Goal: Task Accomplishment & Management: Complete application form

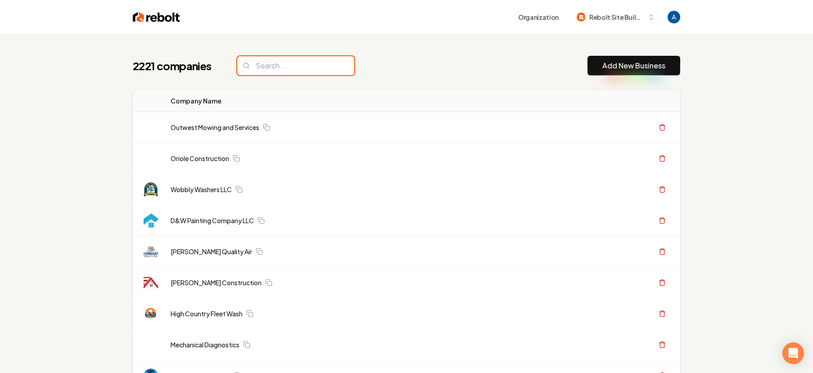
click at [268, 59] on input "search" at bounding box center [295, 65] width 117 height 19
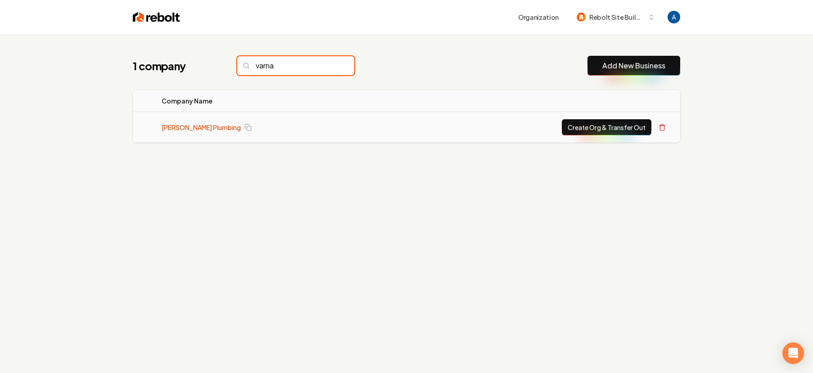
type input "varna"
click at [193, 127] on link "Varnadore Plumbing" at bounding box center [201, 127] width 79 height 9
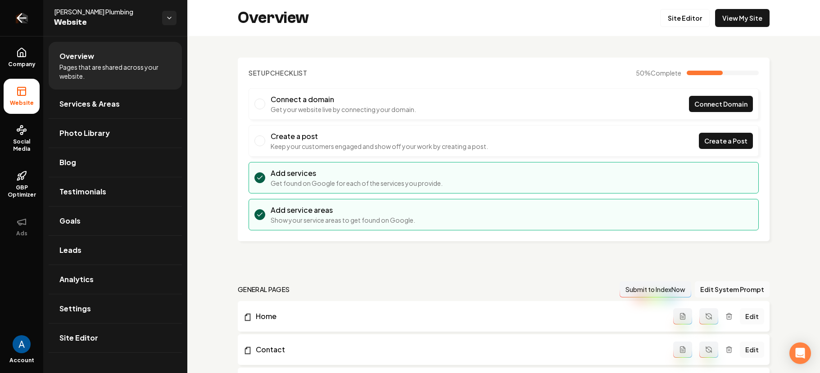
click at [18, 21] on icon "Return to dashboard" at bounding box center [21, 18] width 14 height 14
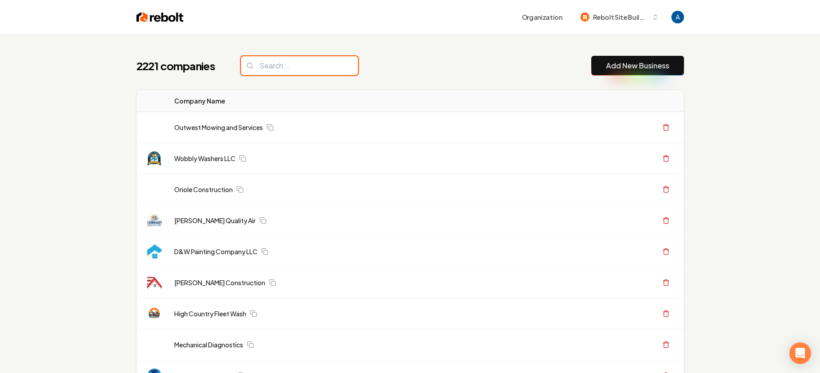
click at [284, 71] on input "search" at bounding box center [299, 65] width 117 height 19
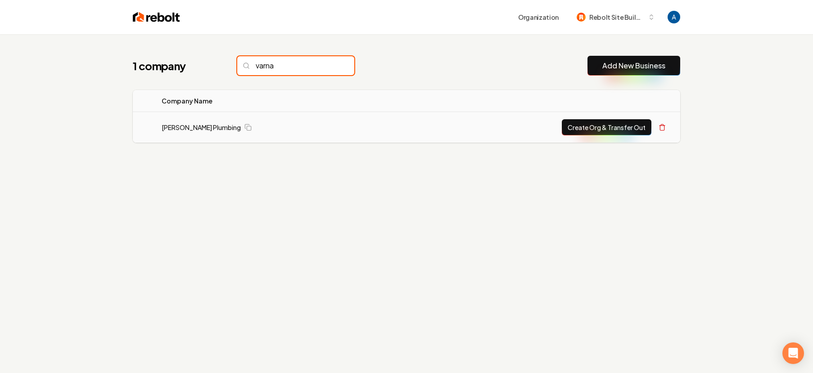
type input "varna"
click at [623, 124] on button "Create Org & Transfer Out" at bounding box center [607, 127] width 90 height 16
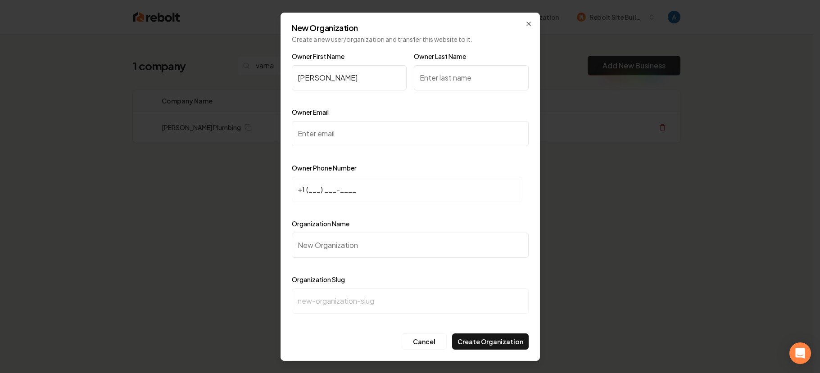
type input "Jake"
click at [440, 76] on input "Owner Last Name" at bounding box center [471, 77] width 115 height 25
type input "Varnadore"
click at [362, 129] on input "Owner Email" at bounding box center [410, 133] width 237 height 25
click at [339, 137] on input "Owner Email" at bounding box center [410, 133] width 237 height 25
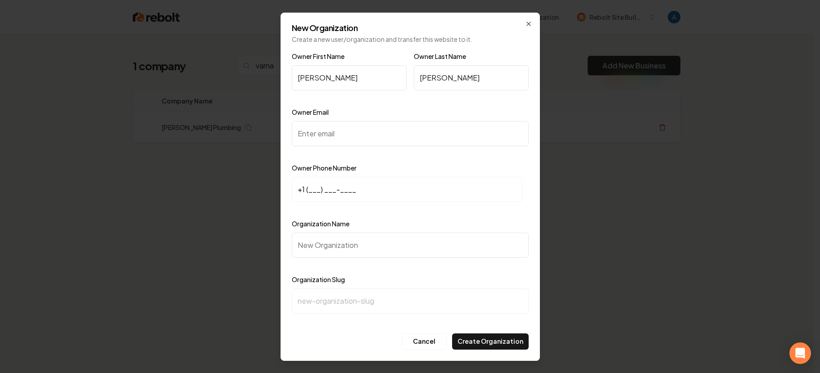
paste input "varnadoreplumbing@gmail.com"
type input "varnadoreplumbing@gmail.com"
click at [307, 193] on input "+1 (___) ___-____" at bounding box center [407, 189] width 231 height 25
paste input "707) 529-7373"
type input "+1 (707) 529-7373"
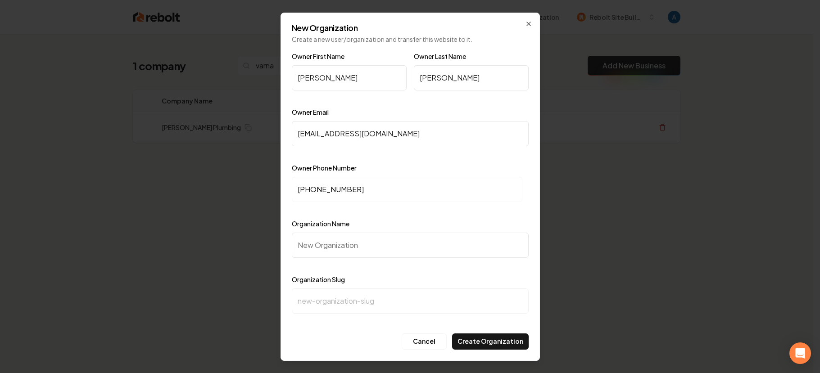
click at [335, 248] on input "Organization Name" at bounding box center [410, 245] width 237 height 25
type input "V"
type input "v"
type input "Va"
type input "va"
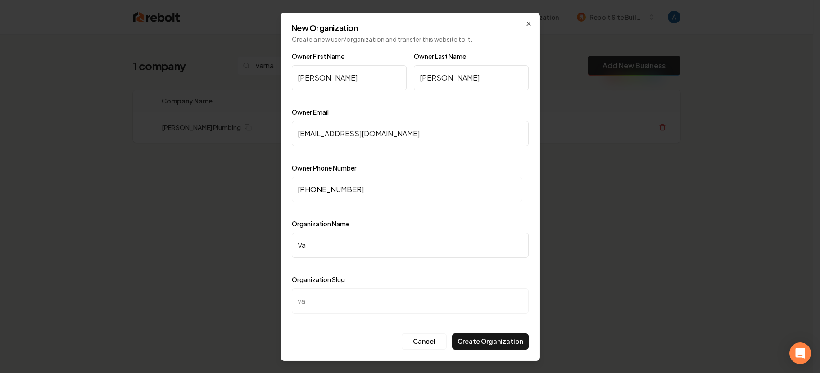
type input "Var"
type input "var"
type input "Vara"
type input "vara"
type input "Varan"
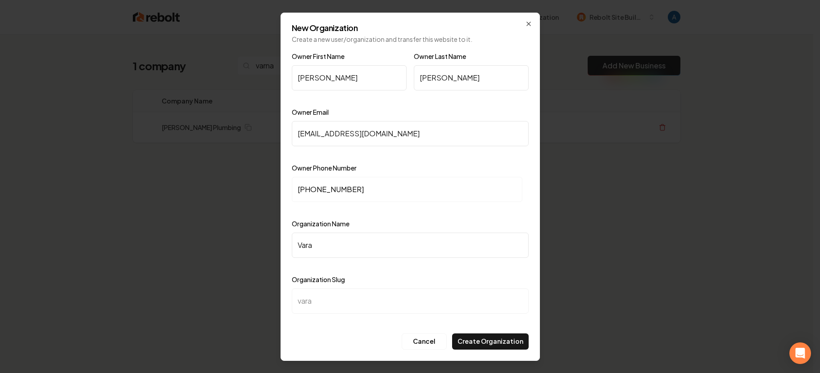
type input "varan"
type input "Vara"
type input "vara"
type input "Var"
type input "var"
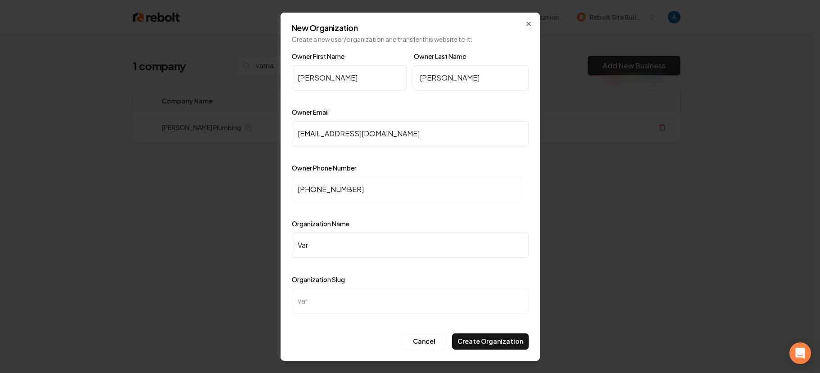
type input "Varn"
type input "varn"
type input "Varna"
type input "varna"
type input "Varnad"
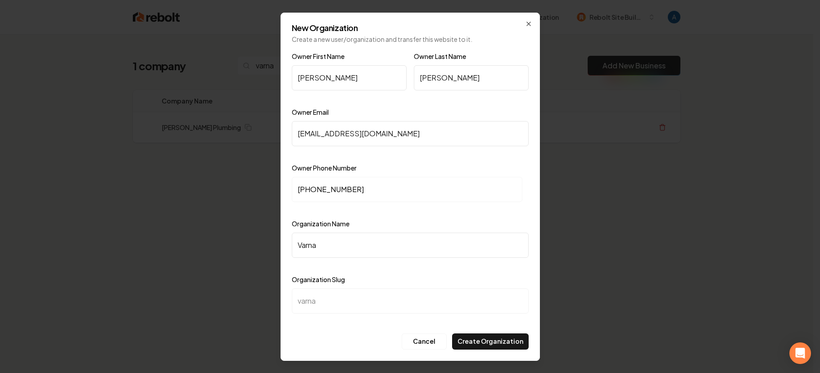
type input "varnad"
type input "Varnado"
type input "varnado"
type input "Varnador"
type input "varnador"
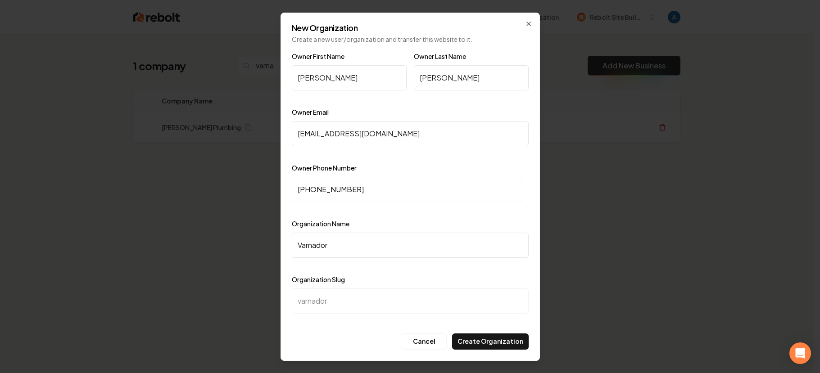
type input "Varnadore"
type input "varnadore"
type input "Varnadore P"
type input "varnadore-p"
type input "Varnadore Pl"
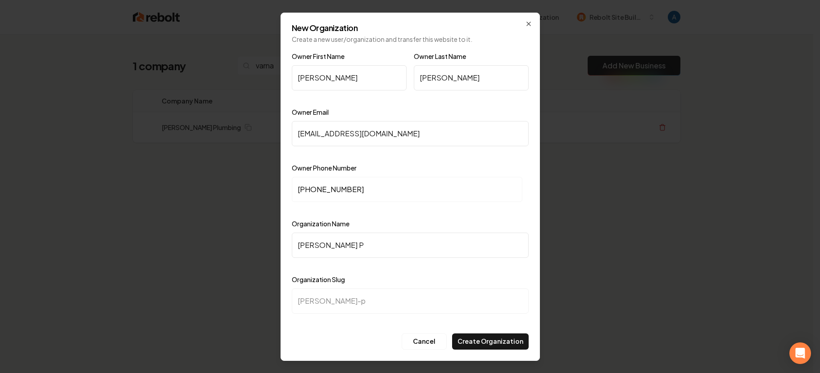
type input "varnadore-pl"
type input "Varnadore Plu"
type input "varnadore-plu"
type input "Varnadore Plum"
type input "varnadore-plum"
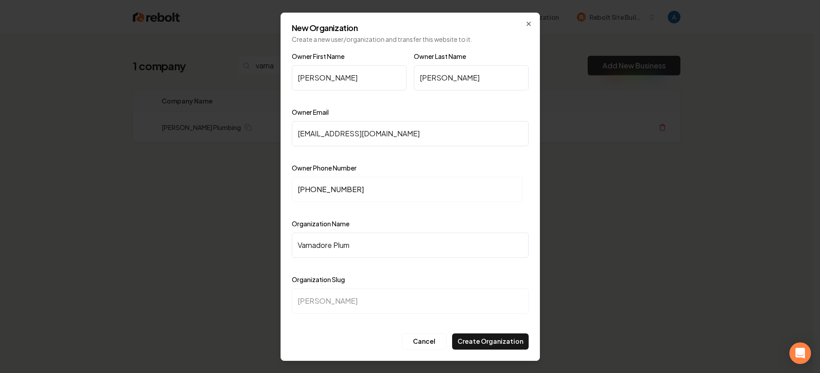
type input "Varnadore Plumb"
type input "varnadore-plumb"
type input "Varnadore Plumbi"
type input "varnadore-plumbi"
type input "Varnadore Plumbin"
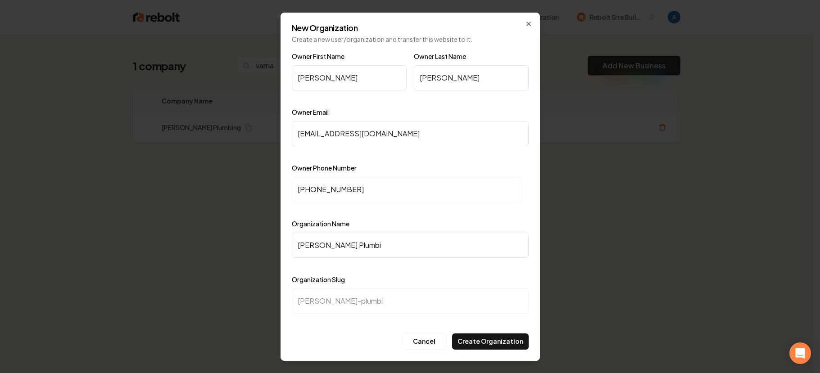
type input "varnadore-plumbin"
type input "Varnadore Plumbing"
type input "varnadore-plumbing"
type input "Varnadore Plumbing"
click at [481, 340] on button "Create Organization" at bounding box center [490, 342] width 77 height 16
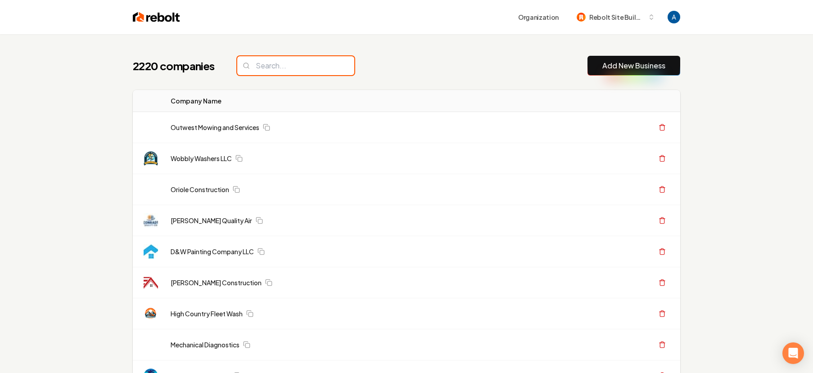
click at [303, 68] on input "search" at bounding box center [295, 65] width 117 height 19
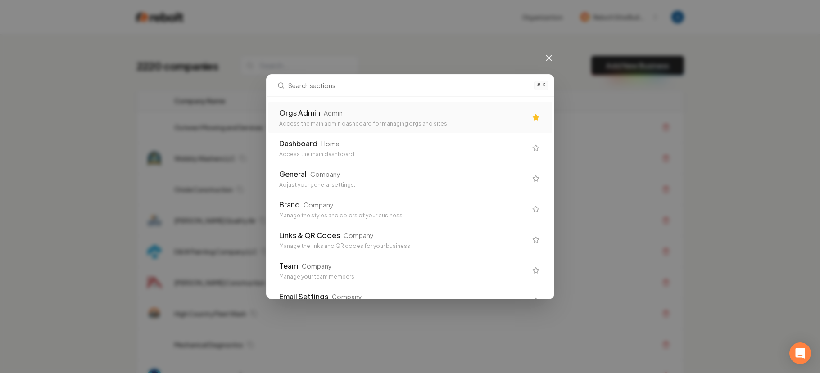
click at [306, 118] on div "Orgs Admin" at bounding box center [299, 113] width 41 height 11
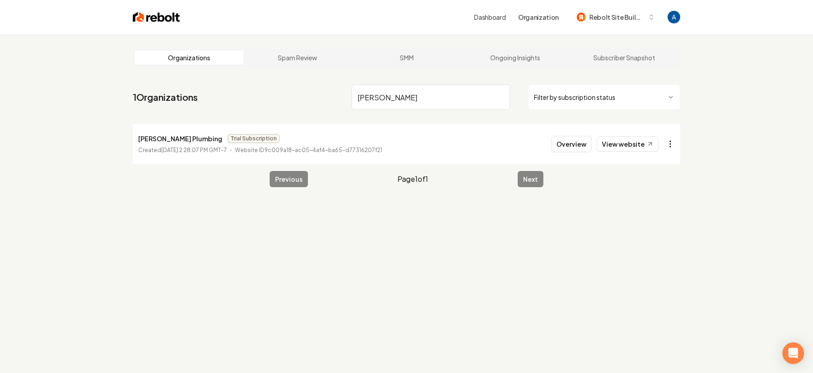
type input "varn"
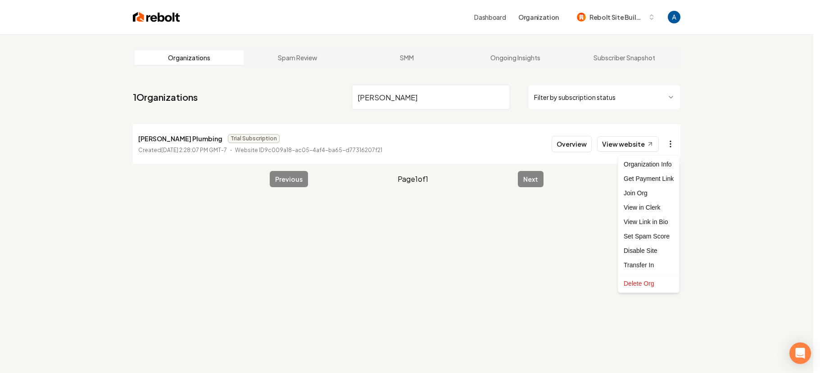
click at [669, 145] on html "Dashboard Organization Rebolt Site Builder Organizations Spam Review SMM Ongoin…" at bounding box center [410, 186] width 820 height 373
click at [658, 181] on div "Get Payment Link" at bounding box center [648, 179] width 57 height 14
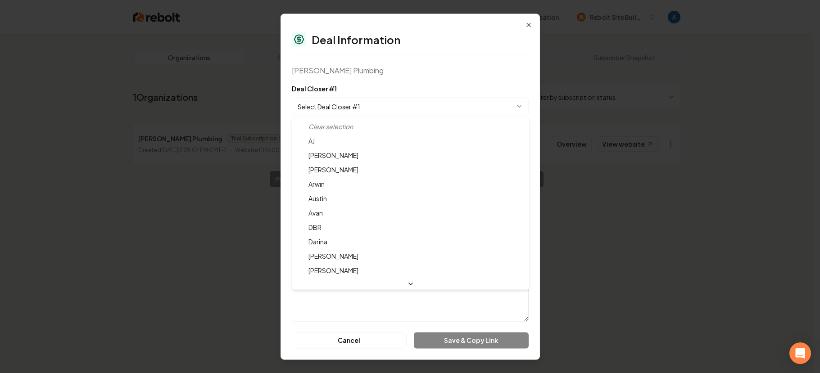
click at [350, 103] on body "**********" at bounding box center [406, 186] width 813 height 373
select select "**********"
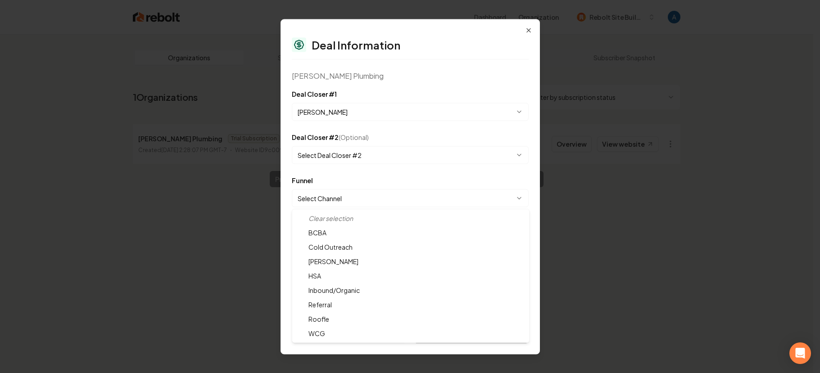
click at [336, 194] on body "**********" at bounding box center [406, 186] width 813 height 373
select select "**********"
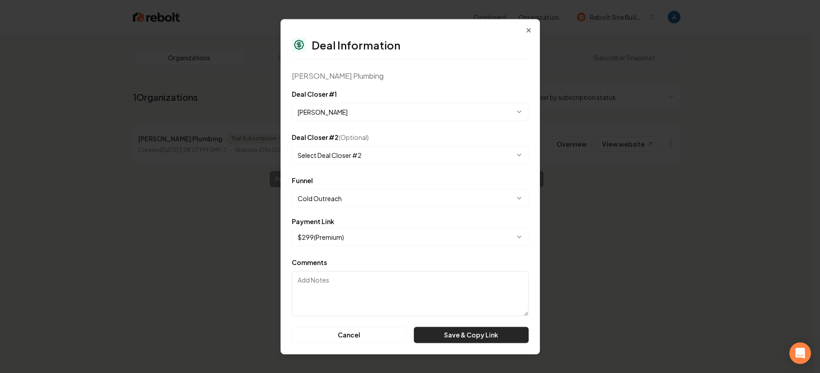
click at [452, 335] on button "Save & Copy Link" at bounding box center [471, 335] width 114 height 16
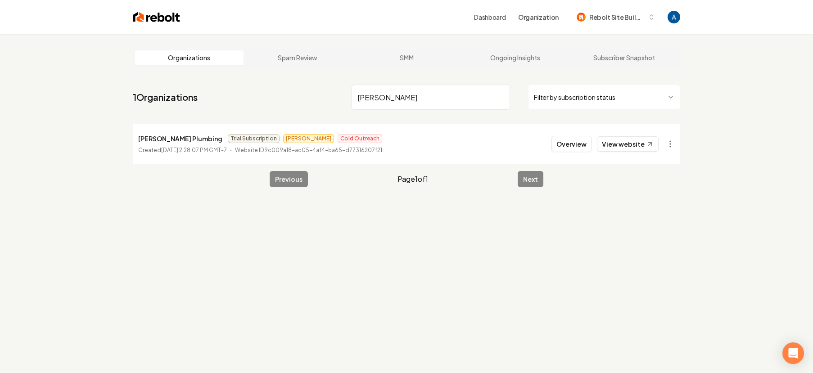
click at [499, 98] on input "varn" at bounding box center [431, 97] width 159 height 25
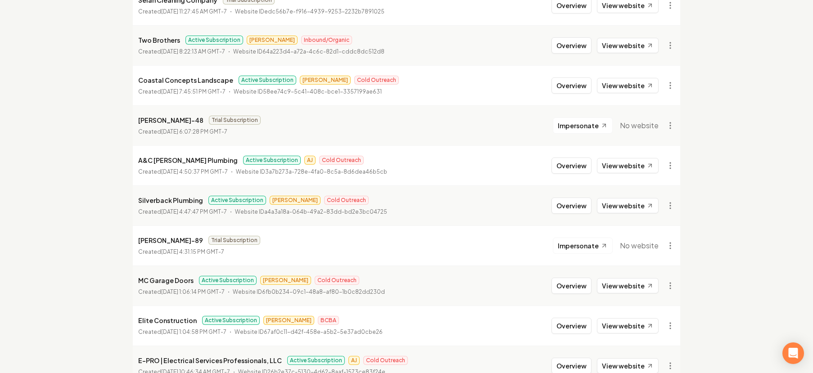
scroll to position [317, 0]
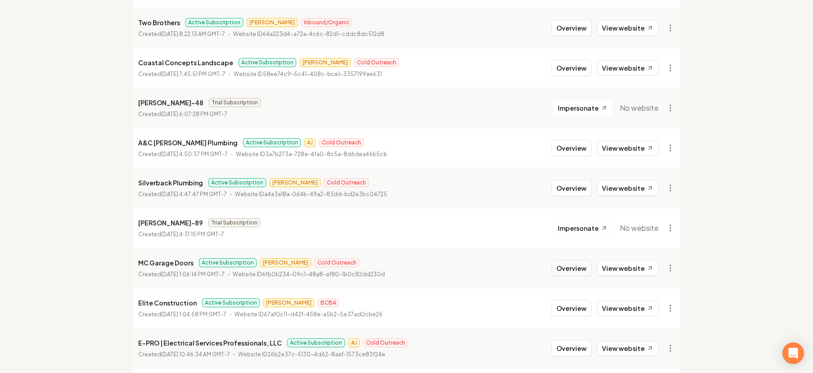
click at [575, 269] on button "Overview" at bounding box center [572, 268] width 40 height 16
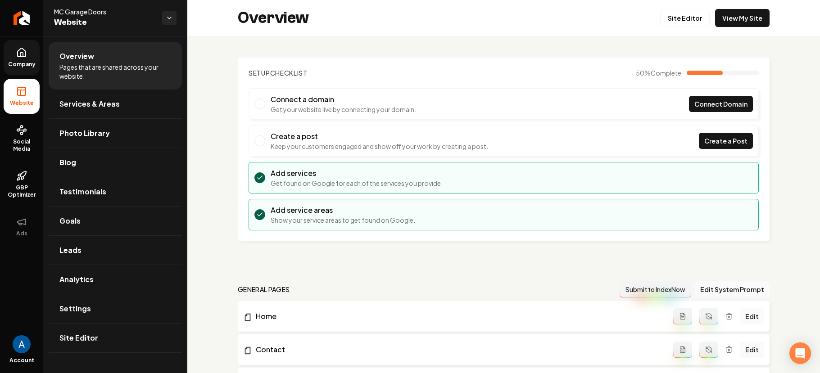
click at [21, 68] on span "Company" at bounding box center [22, 64] width 35 height 7
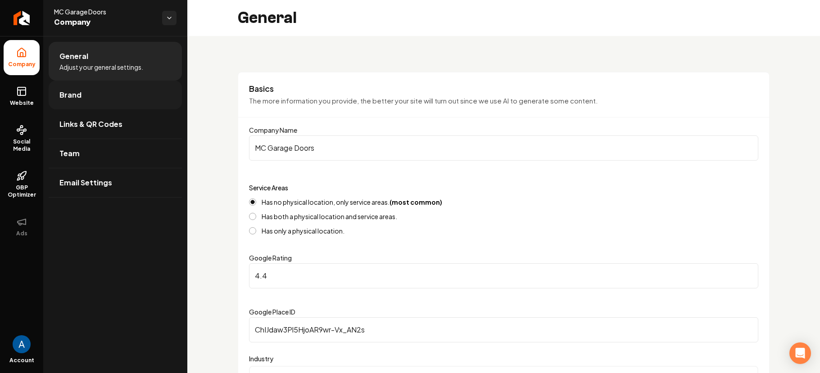
click at [67, 98] on span "Brand" at bounding box center [70, 95] width 22 height 11
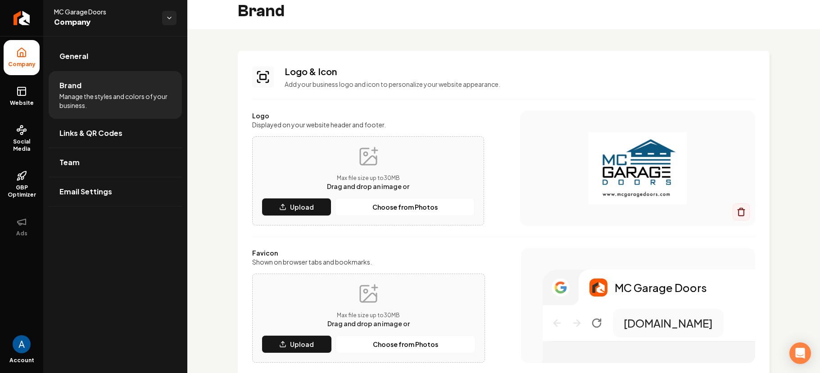
scroll to position [16, 0]
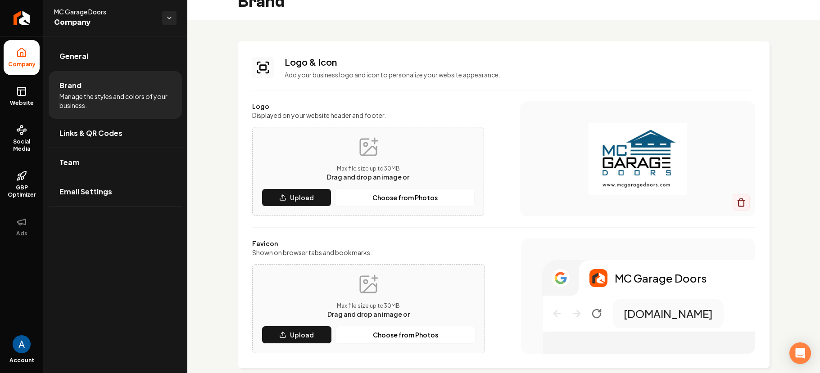
click at [646, 166] on img "Main content area" at bounding box center [637, 159] width 199 height 72
click at [307, 200] on p "Upload" at bounding box center [302, 197] width 24 height 9
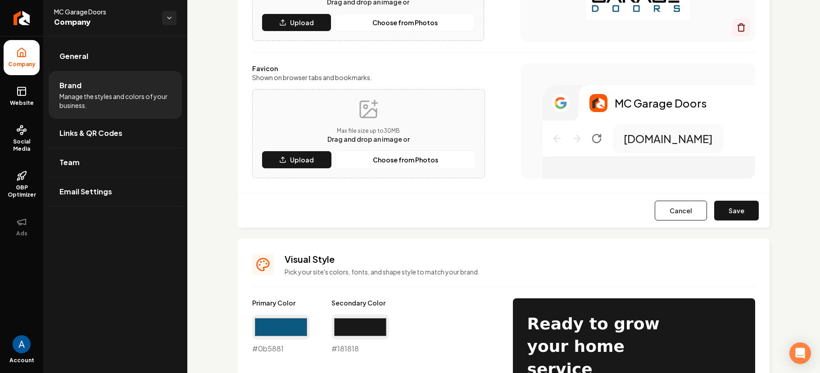
scroll to position [196, 0]
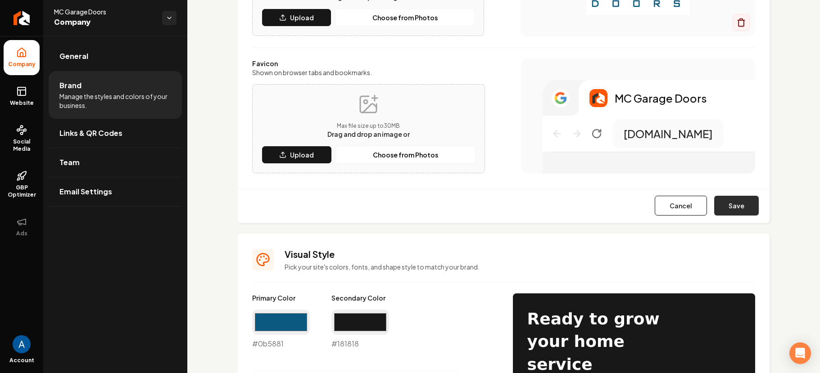
click at [723, 205] on button "Save" at bounding box center [736, 206] width 45 height 20
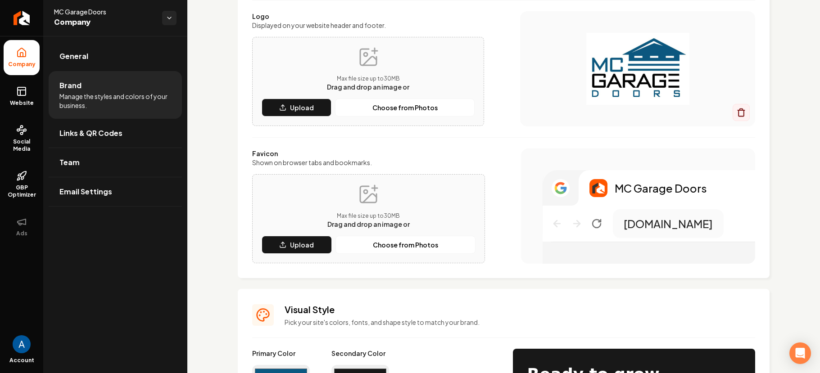
scroll to position [0, 0]
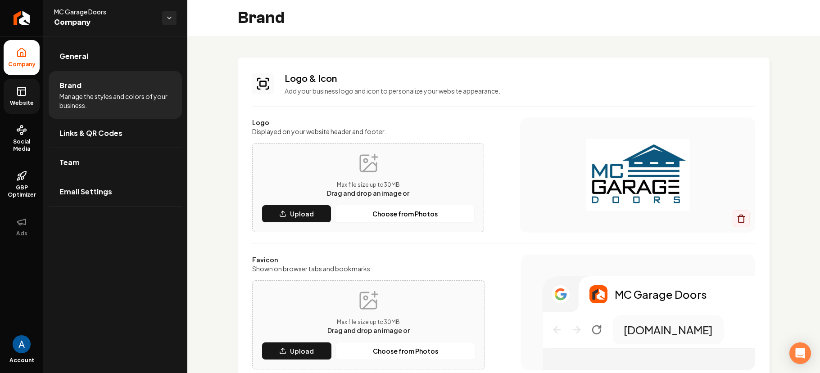
click at [16, 92] on icon at bounding box center [21, 91] width 11 height 11
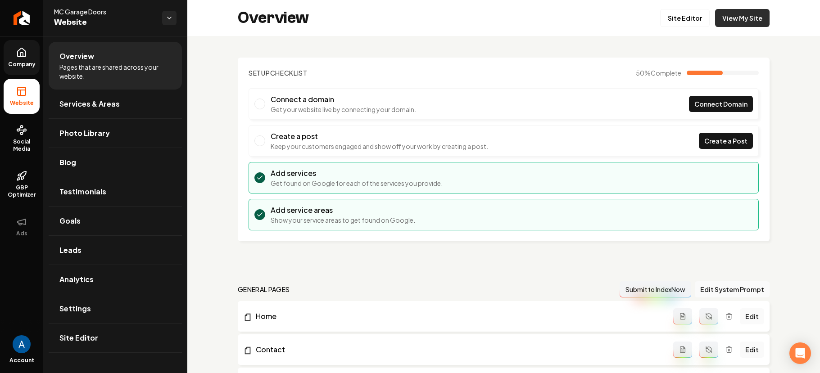
click at [725, 18] on link "View My Site" at bounding box center [742, 18] width 54 height 18
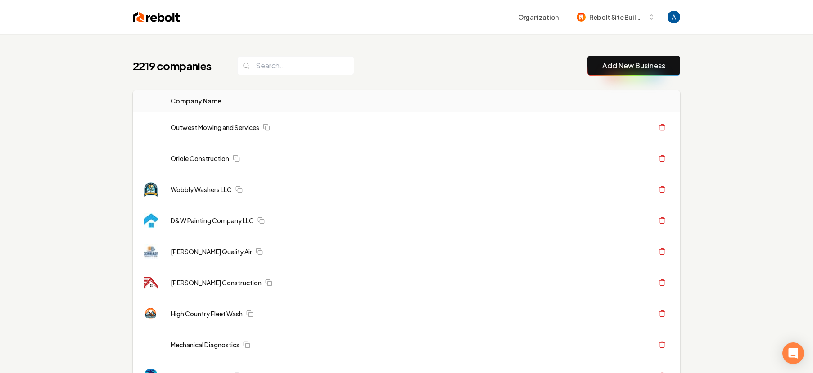
click at [417, 72] on div "2219 companies Add New Business" at bounding box center [407, 66] width 548 height 20
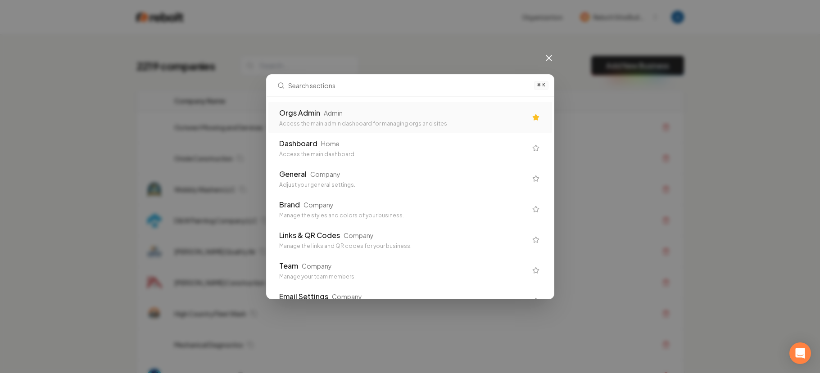
click at [392, 115] on div "Orgs Admin Admin" at bounding box center [403, 113] width 248 height 11
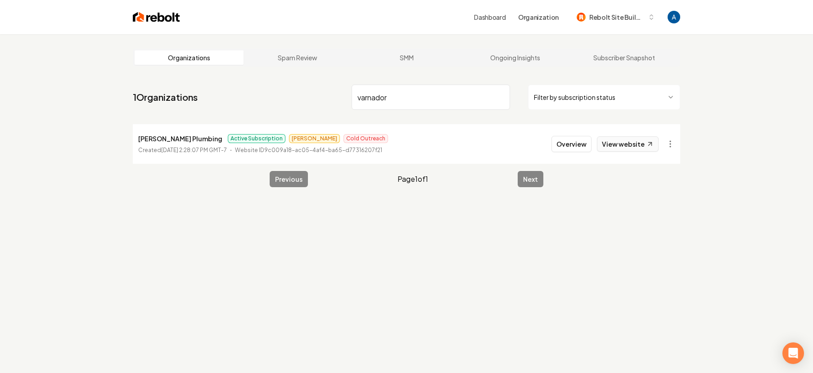
type input "varnador"
click at [628, 141] on link "View website" at bounding box center [628, 143] width 62 height 15
click at [574, 146] on button "Overview" at bounding box center [572, 144] width 40 height 16
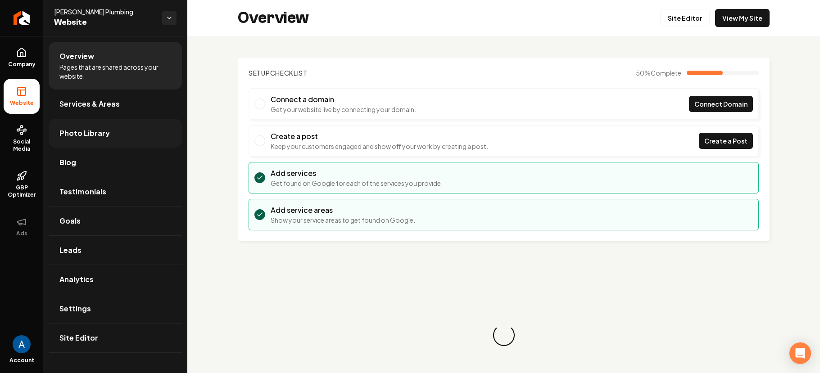
click at [103, 133] on span "Photo Library" at bounding box center [84, 133] width 50 height 11
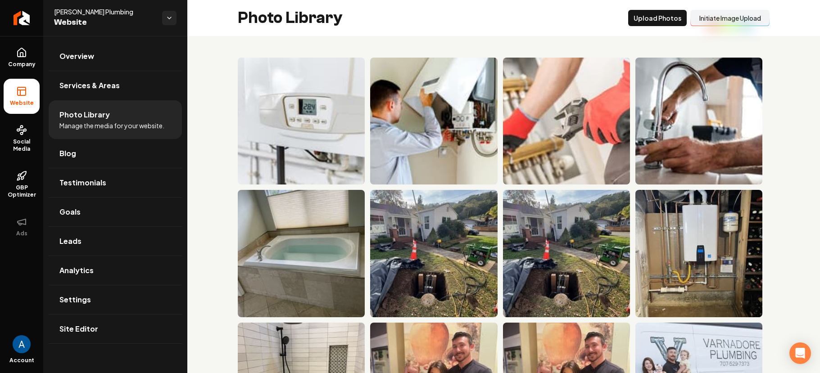
click at [707, 17] on button "Initiate Image Upload" at bounding box center [729, 18] width 79 height 16
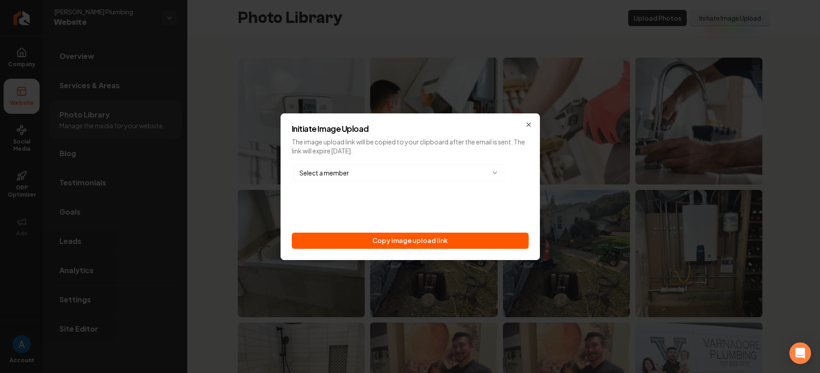
click at [402, 172] on body "Company Website Social Media GBP Optimizer Ads Account Varnadore Plumbing Websi…" at bounding box center [410, 186] width 820 height 373
click at [519, 175] on icon "button" at bounding box center [517, 172] width 7 height 7
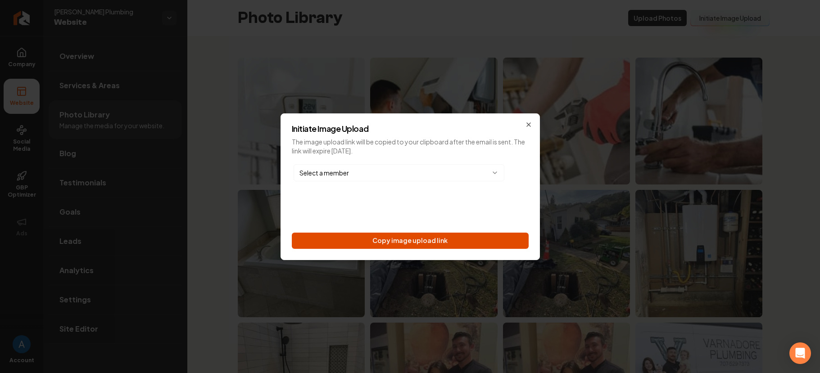
click at [427, 237] on button "Copy image upload link" at bounding box center [410, 241] width 237 height 16
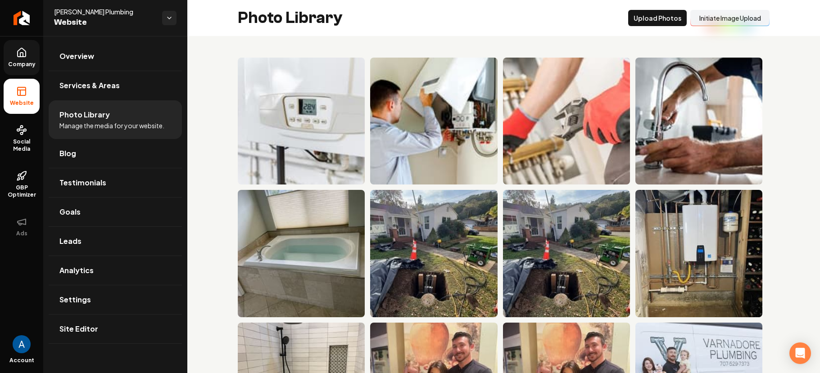
click at [26, 56] on icon at bounding box center [22, 52] width 8 height 9
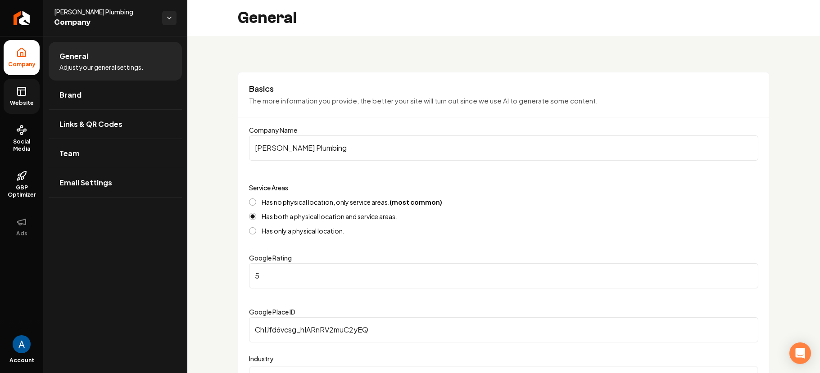
click at [26, 95] on icon at bounding box center [21, 91] width 11 height 11
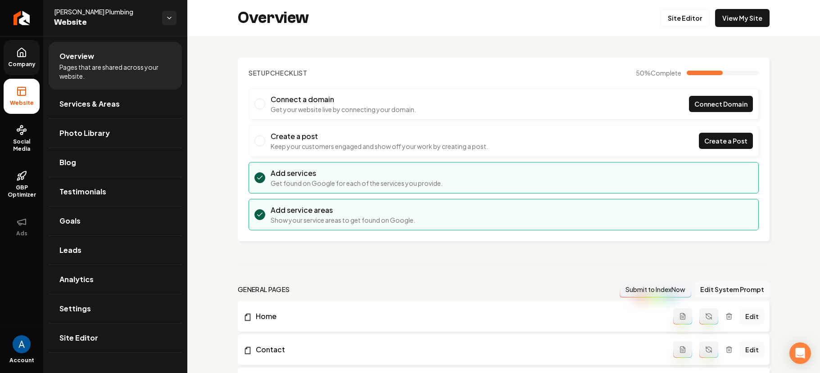
click at [83, 73] on span "Pages that are shared across your website." at bounding box center [115, 72] width 112 height 18
click at [105, 105] on span "Services & Areas" at bounding box center [89, 104] width 60 height 11
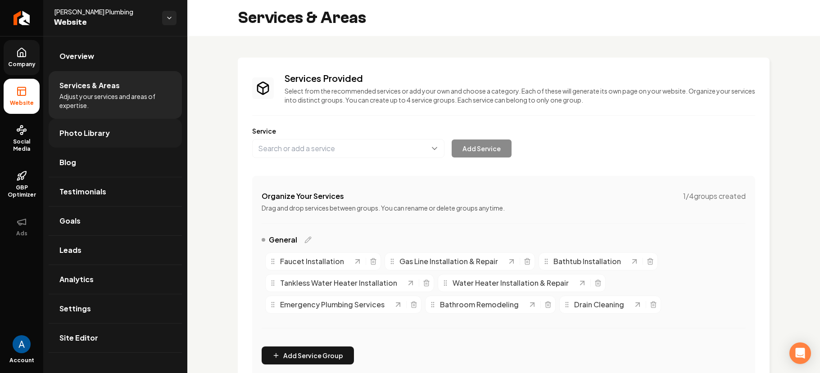
click at [74, 137] on span "Photo Library" at bounding box center [84, 133] width 50 height 11
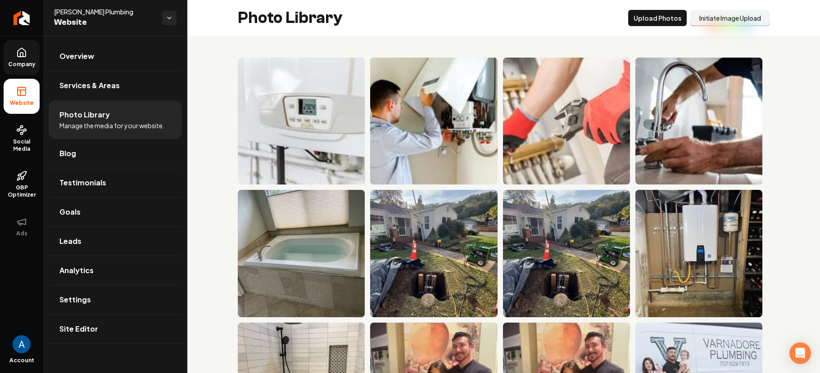
click at [709, 19] on button "Initiate Image Upload" at bounding box center [729, 18] width 79 height 16
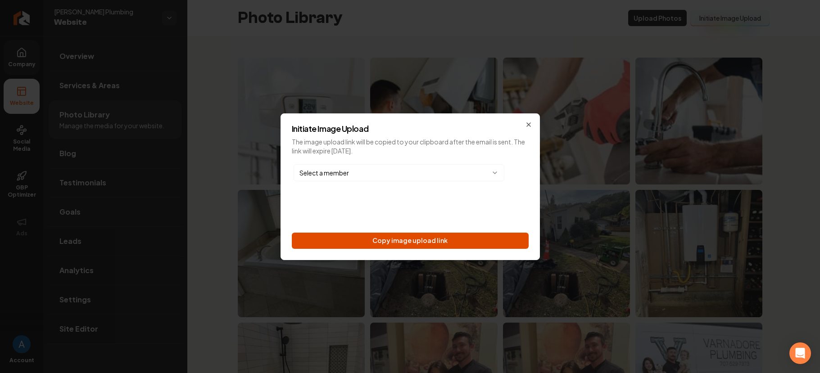
click at [398, 243] on button "Copy image upload link" at bounding box center [410, 241] width 237 height 16
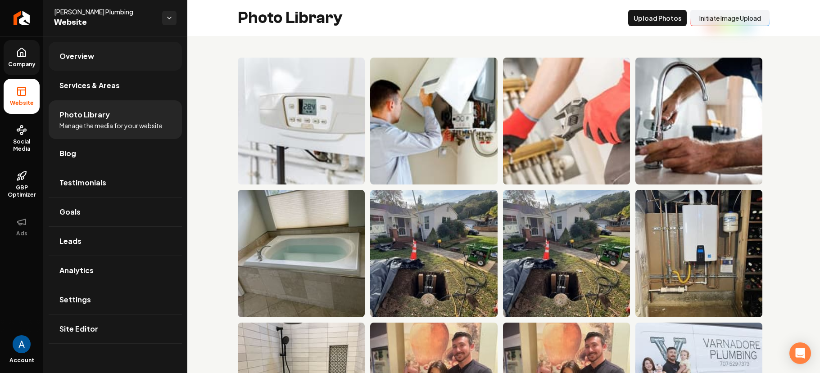
click at [65, 61] on span "Overview" at bounding box center [76, 56] width 35 height 11
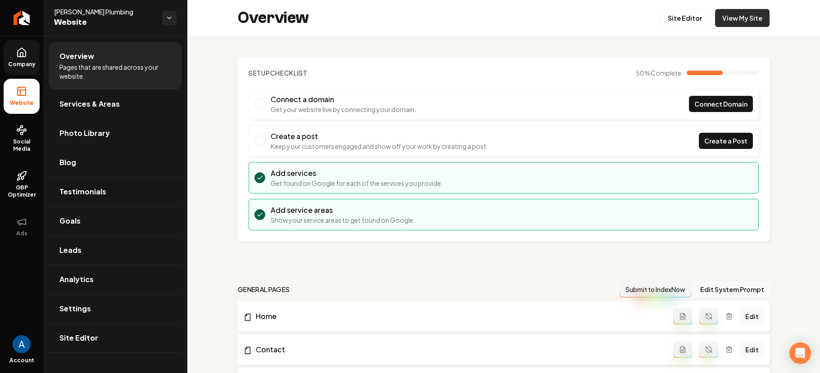
click at [725, 22] on link "View My Site" at bounding box center [742, 18] width 54 height 18
click at [715, 15] on link "View My Site" at bounding box center [742, 18] width 54 height 18
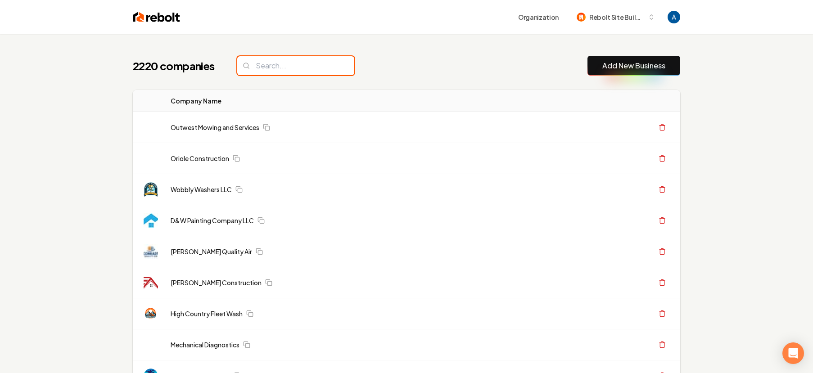
click at [311, 64] on input "search" at bounding box center [295, 65] width 117 height 19
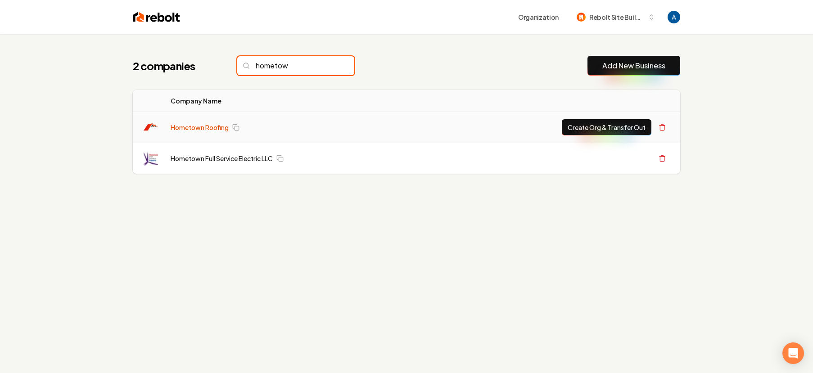
type input "hometow"
click at [190, 130] on link "Hometown Roofing" at bounding box center [200, 127] width 58 height 9
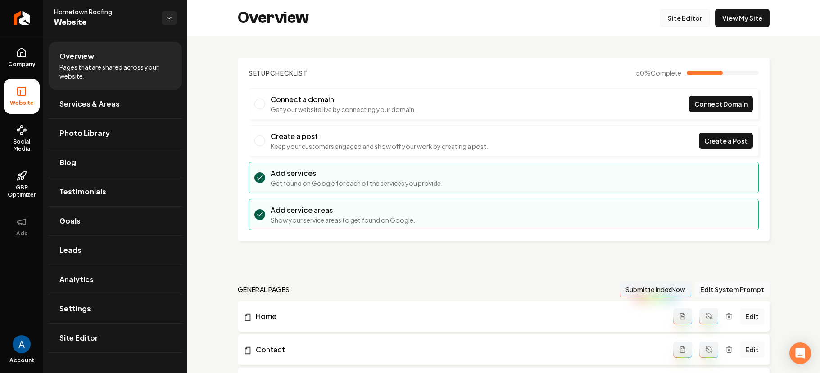
click at [684, 22] on link "Site Editor" at bounding box center [685, 18] width 50 height 18
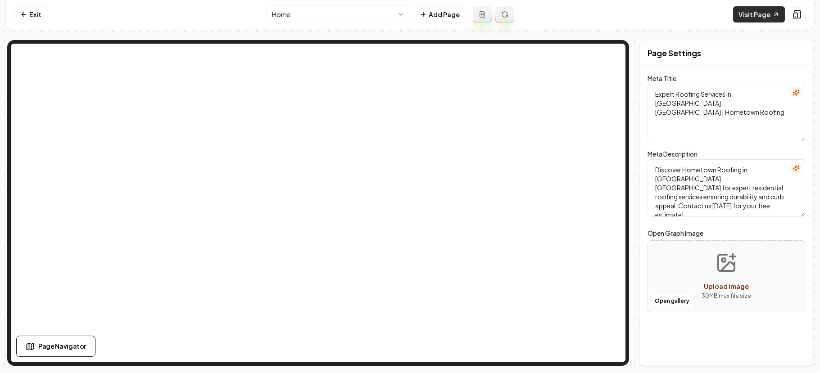
click at [744, 16] on link "Visit Page" at bounding box center [759, 14] width 52 height 16
click at [28, 16] on link "Exit" at bounding box center [30, 14] width 33 height 16
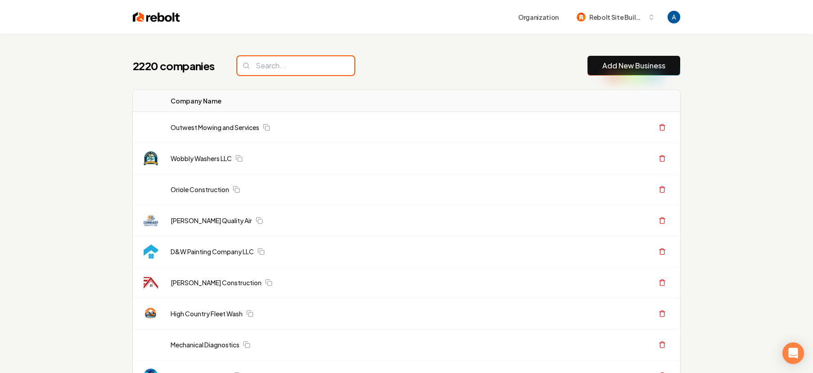
click at [288, 68] on input "search" at bounding box center [295, 65] width 117 height 19
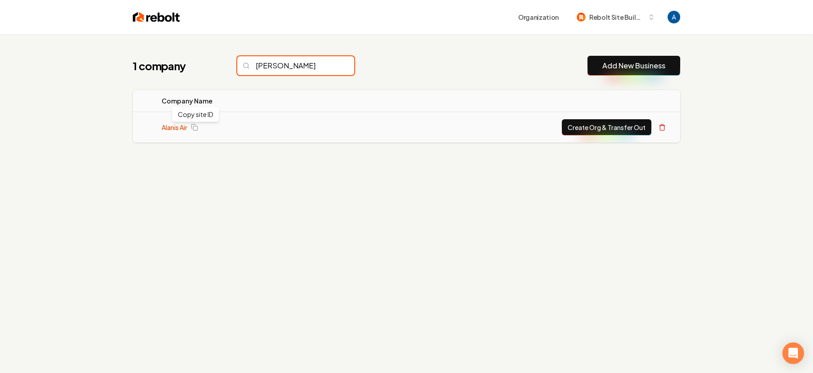
type input "[PERSON_NAME]"
click at [181, 130] on link "Alanis Air" at bounding box center [175, 127] width 26 height 9
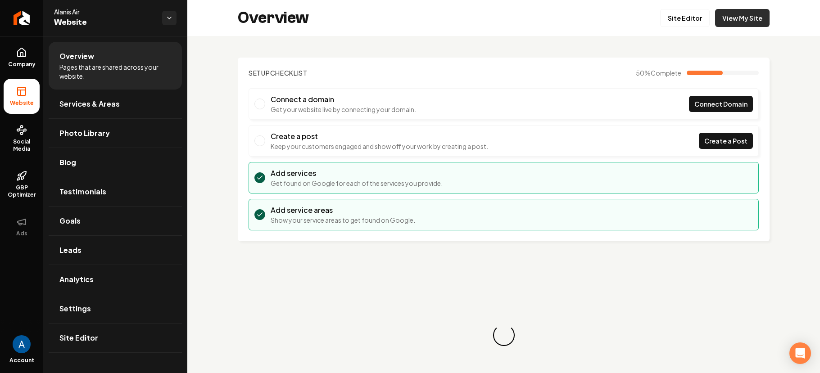
click at [725, 23] on link "View My Site" at bounding box center [742, 18] width 54 height 18
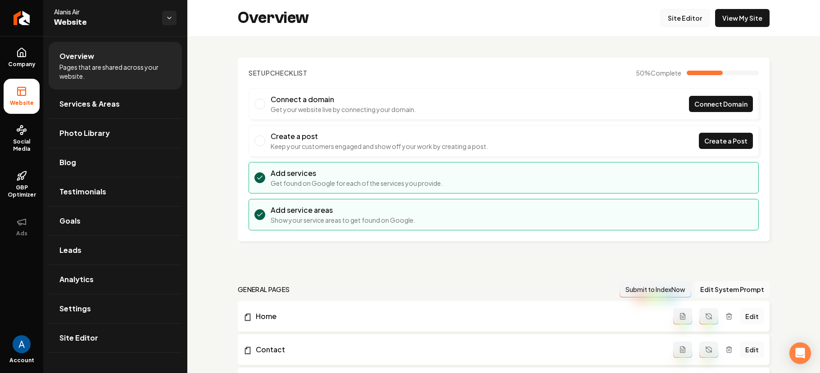
click at [670, 17] on link "Site Editor" at bounding box center [685, 18] width 50 height 18
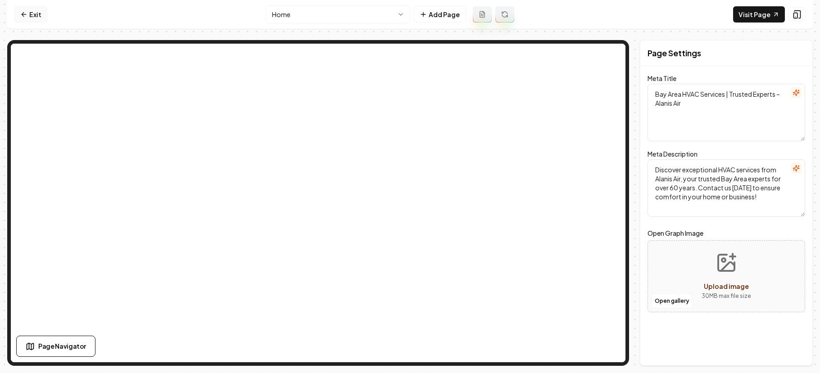
click at [32, 14] on link "Exit" at bounding box center [30, 14] width 33 height 16
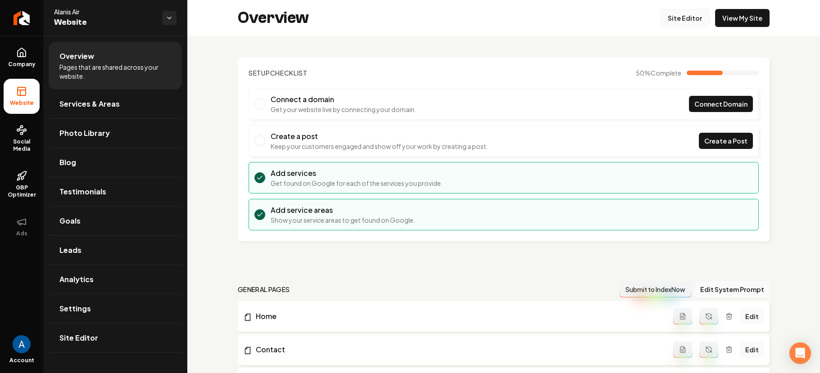
click at [666, 22] on link "Site Editor" at bounding box center [685, 18] width 50 height 18
